Goal: Task Accomplishment & Management: Use online tool/utility

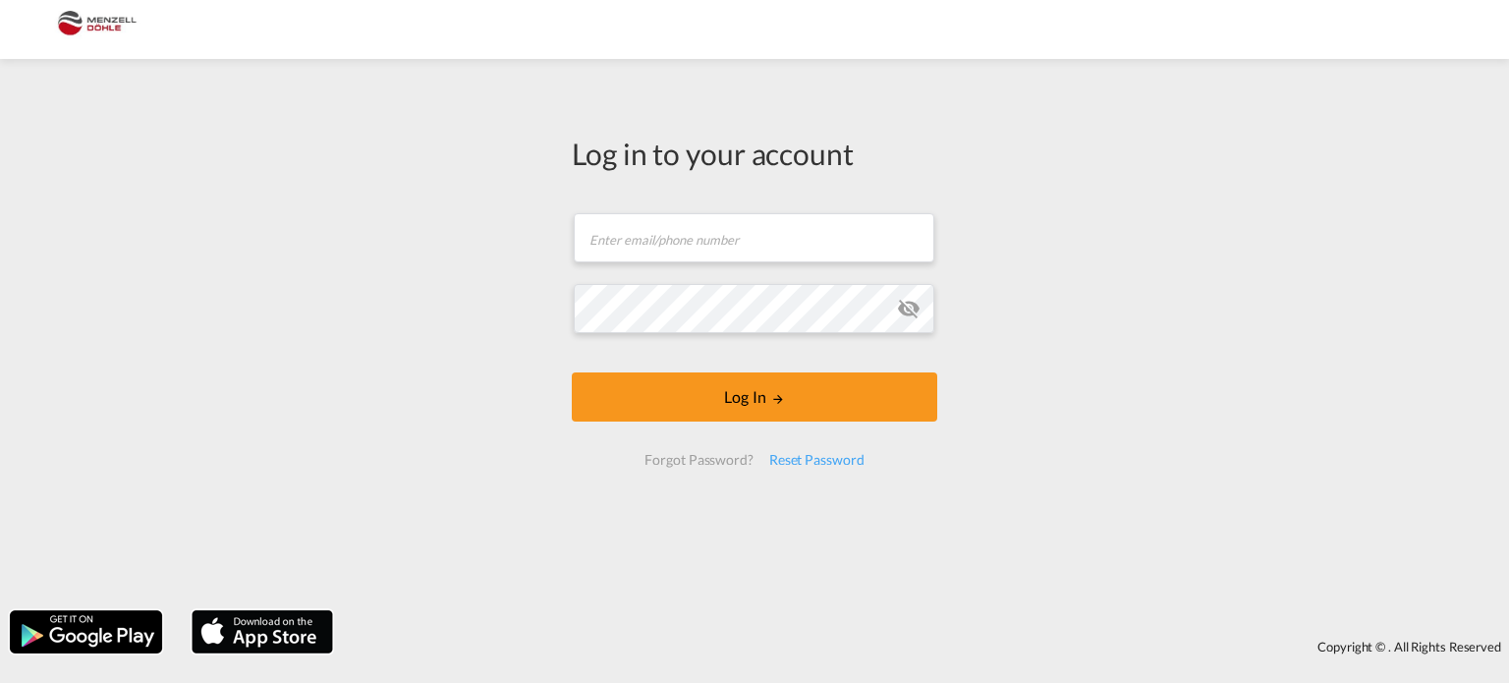
click at [678, 266] on form "Email field is required Password field is required Log In Forgot Password? Rese…" at bounding box center [754, 340] width 365 height 292
click at [687, 247] on input "text" at bounding box center [754, 237] width 361 height 49
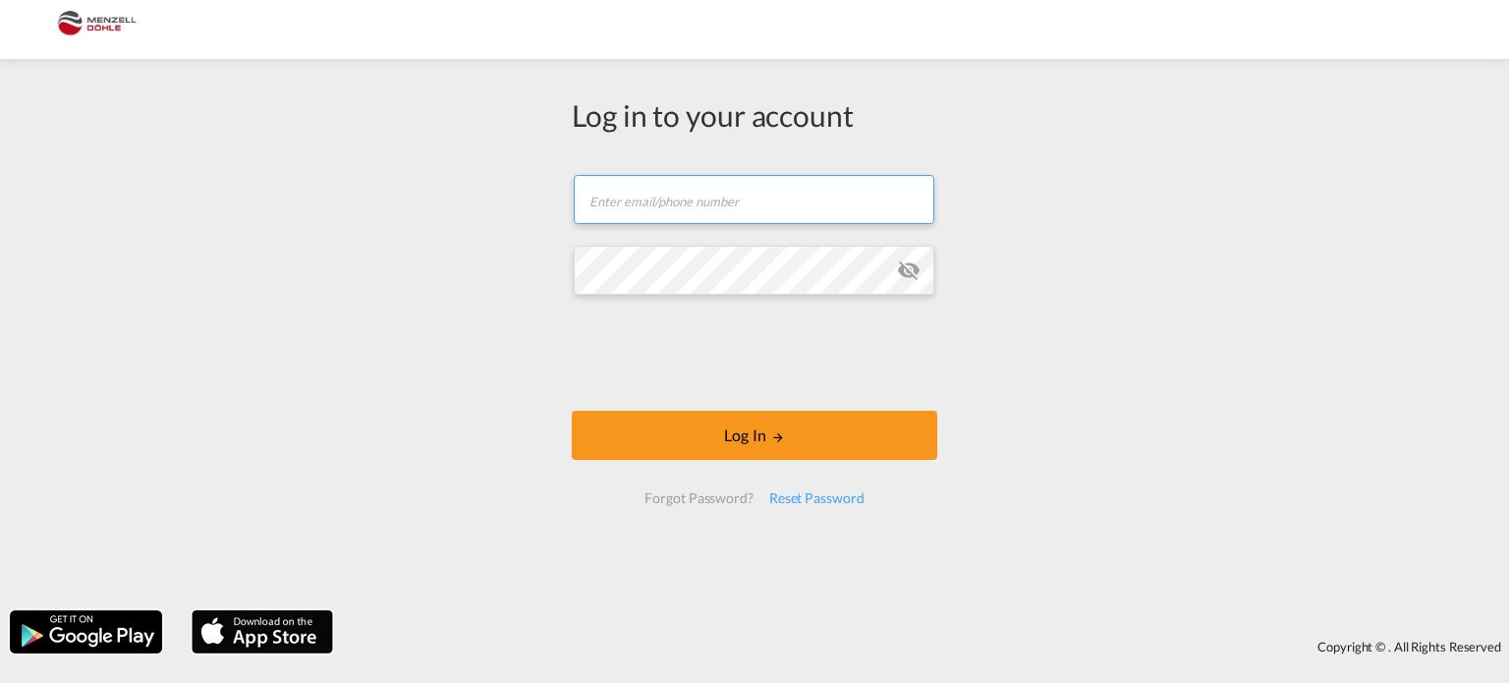
type input "[EMAIL_ADDRESS][DOMAIN_NAME]"
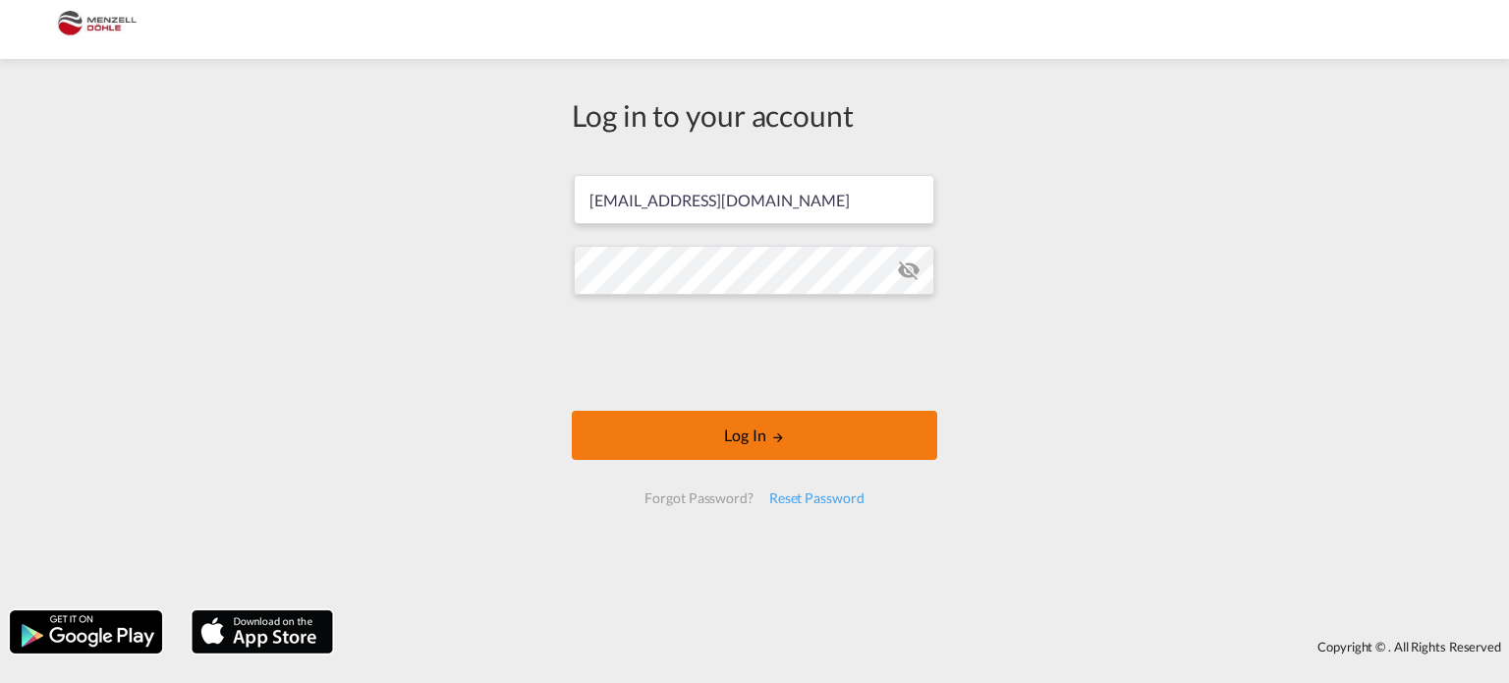
click at [726, 440] on button "Log In" at bounding box center [754, 435] width 365 height 49
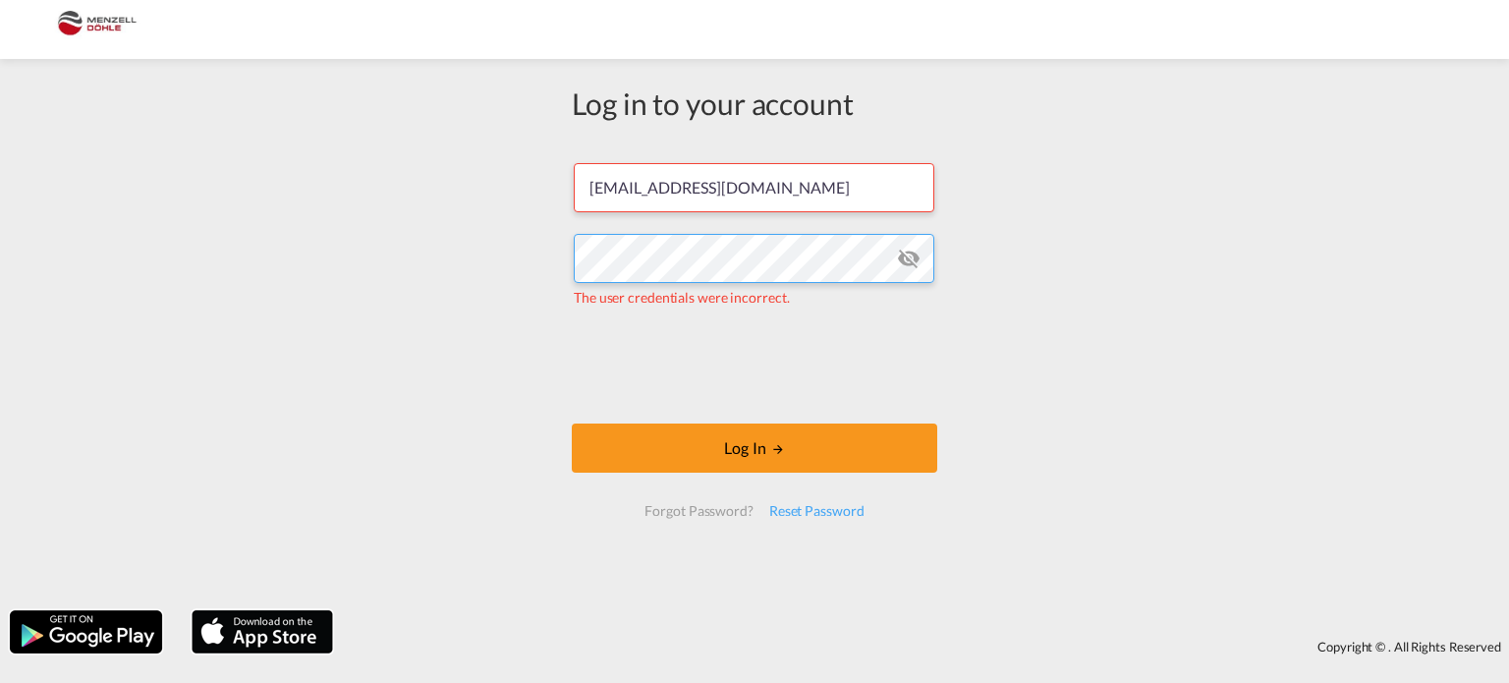
click at [0, 164] on div "Log in to your account [EMAIL_ADDRESS][DOMAIN_NAME] The user credentials were i…" at bounding box center [754, 335] width 1509 height 532
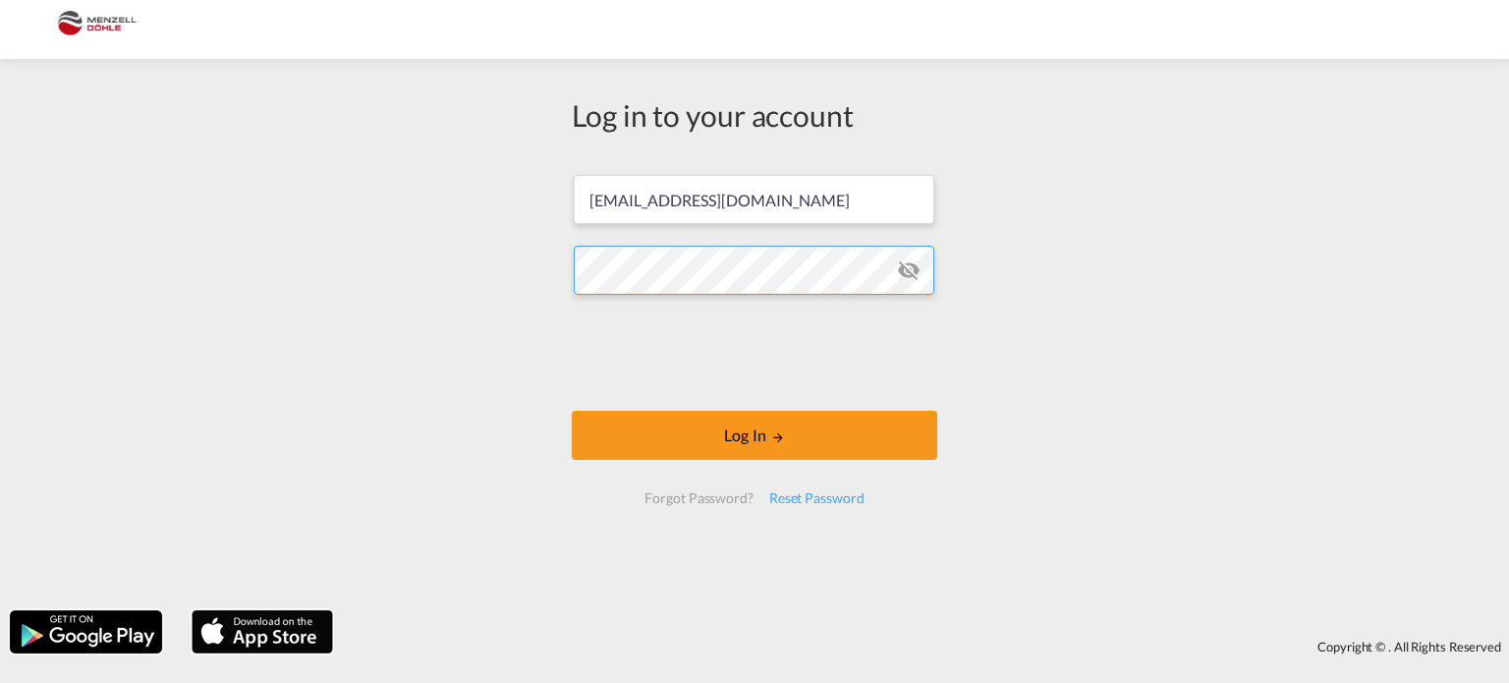
click at [572, 411] on button "Log In" at bounding box center [754, 435] width 365 height 49
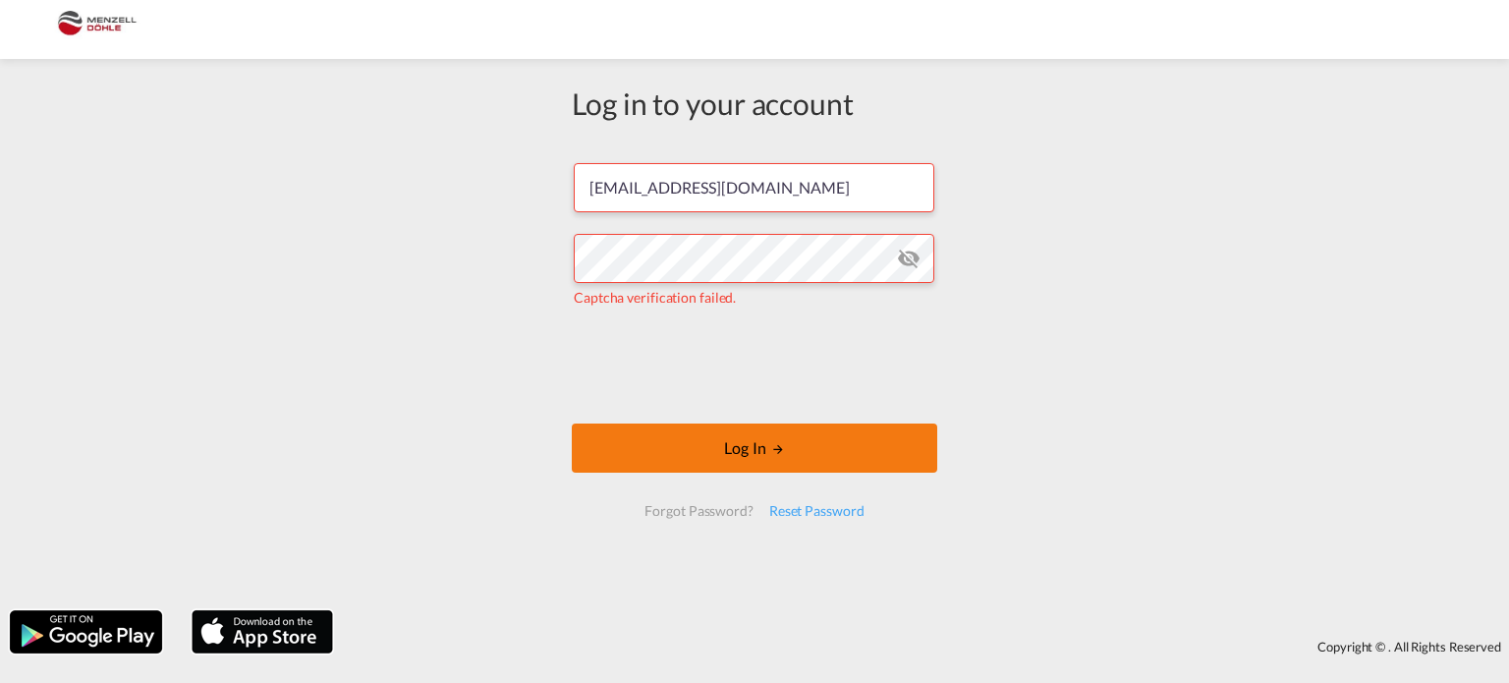
click at [674, 451] on button "Log In" at bounding box center [754, 447] width 365 height 49
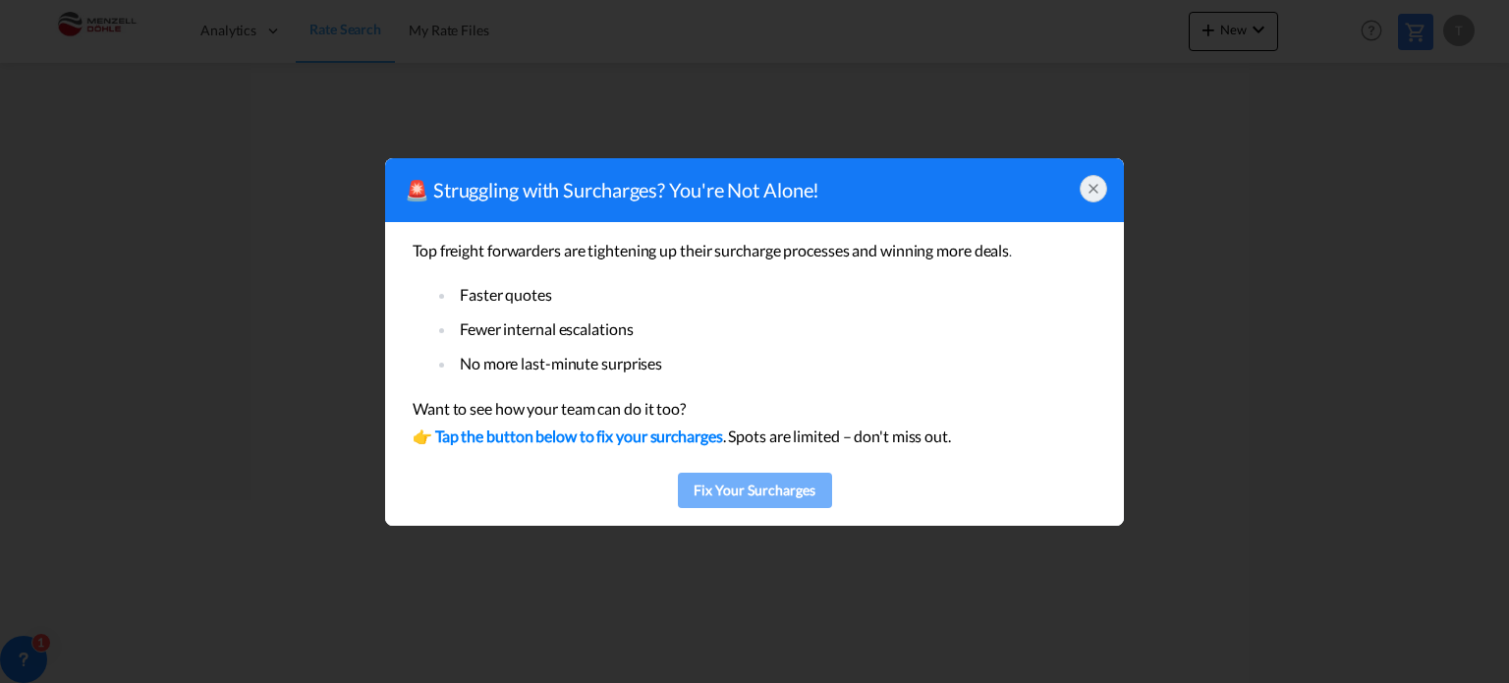
click at [782, 499] on div "Fix Your Surcharges" at bounding box center [755, 490] width 142 height 29
